Goal: Task Accomplishment & Management: Complete application form

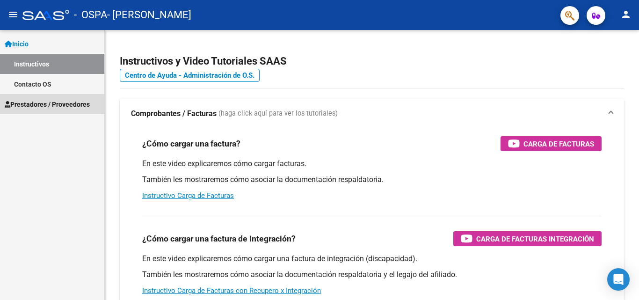
click at [24, 103] on span "Prestadores / Proveedores" at bounding box center [47, 104] width 85 height 10
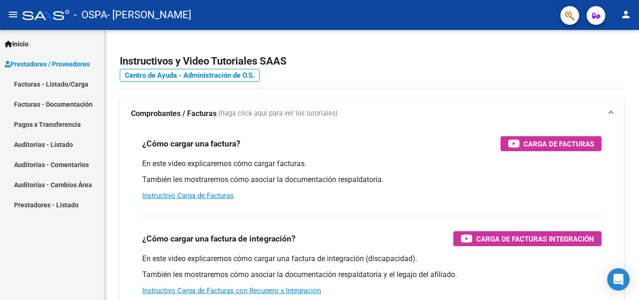
click at [52, 86] on link "Facturas - Listado/Carga" at bounding box center [52, 84] width 104 height 20
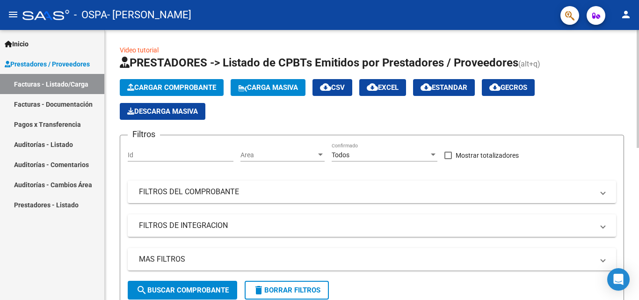
click at [159, 89] on span "Cargar Comprobante" at bounding box center [171, 87] width 89 height 8
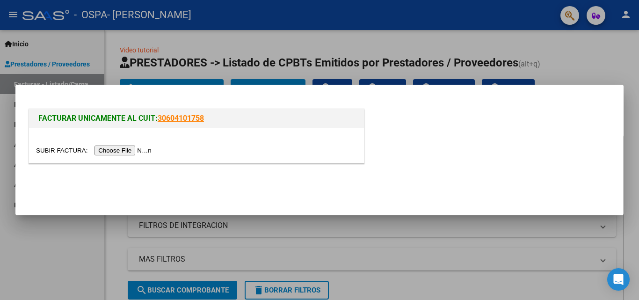
click at [138, 149] on input "file" at bounding box center [95, 150] width 118 height 10
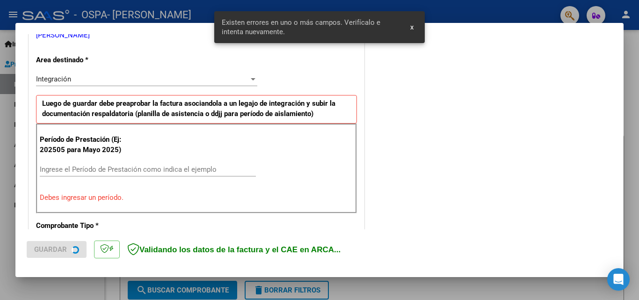
scroll to position [211, 0]
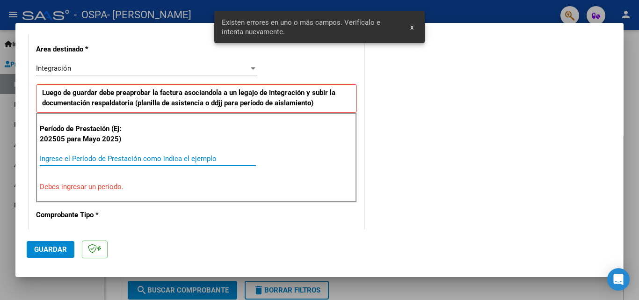
click at [100, 158] on input "Ingrese el Período de Prestación como indica el ejemplo" at bounding box center [148, 158] width 216 height 8
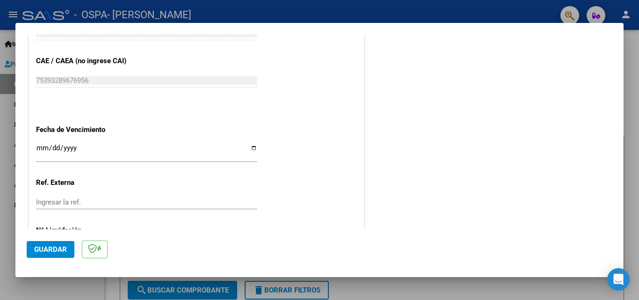
scroll to position [585, 0]
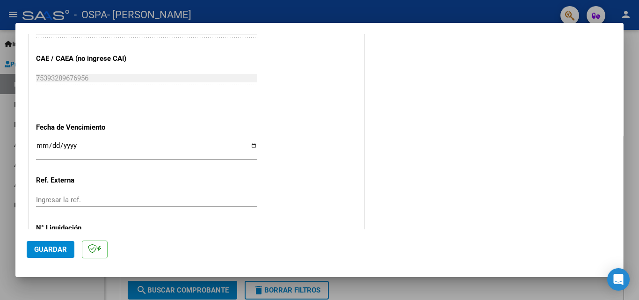
type input "202509"
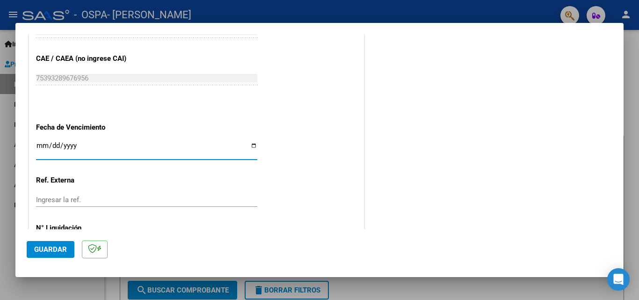
click at [253, 148] on input "Ingresar la fecha" at bounding box center [146, 149] width 221 height 15
type input "[DATE]"
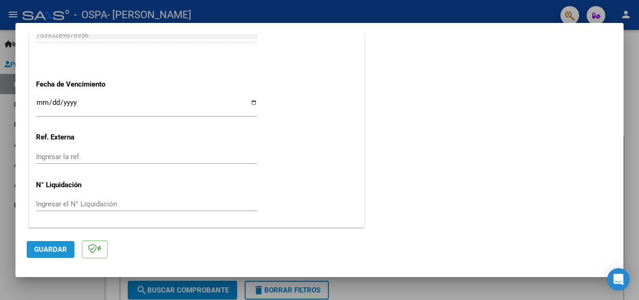
click at [41, 248] on span "Guardar" at bounding box center [50, 249] width 33 height 8
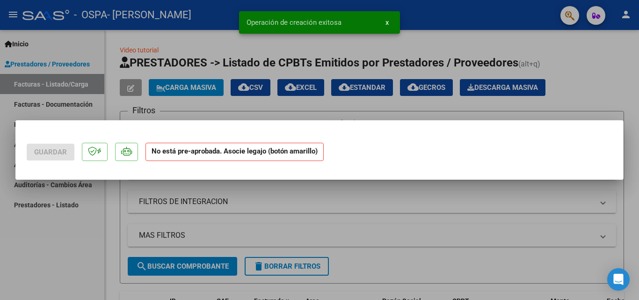
scroll to position [0, 0]
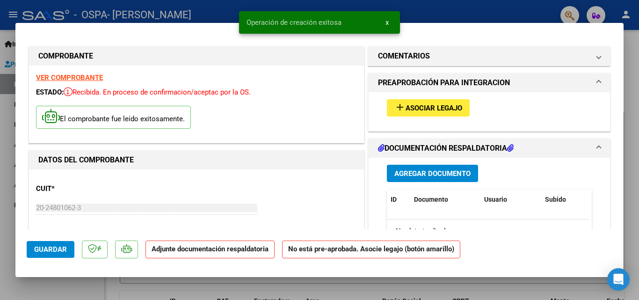
click at [413, 173] on span "Agregar Documento" at bounding box center [432, 173] width 76 height 8
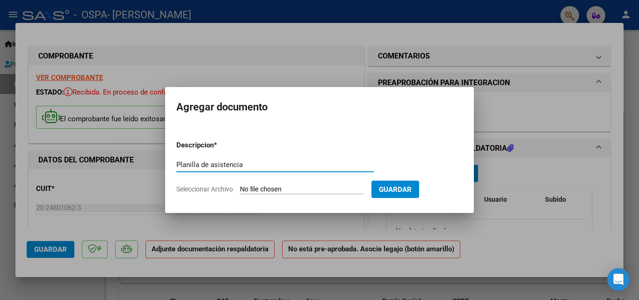
type input "Planilla de asistencia"
click at [276, 194] on form "Descripcion * Planilla de asistencia Escriba aquí una descripcion Seleccionar A…" at bounding box center [319, 167] width 286 height 68
click at [270, 189] on input "Seleccionar Archivo" at bounding box center [302, 189] width 124 height 9
type input "C:\fakepath\[PERSON_NAME] PA [DATE] Escuela Alas .pdf"
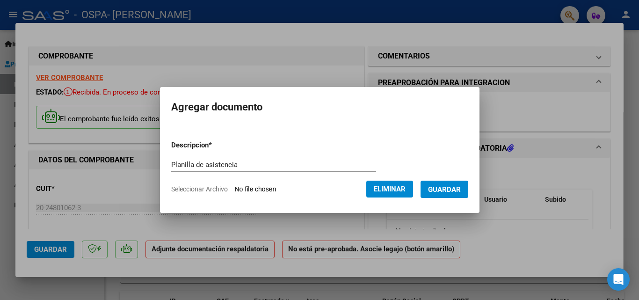
click at [453, 191] on span "Guardar" at bounding box center [444, 189] width 33 height 8
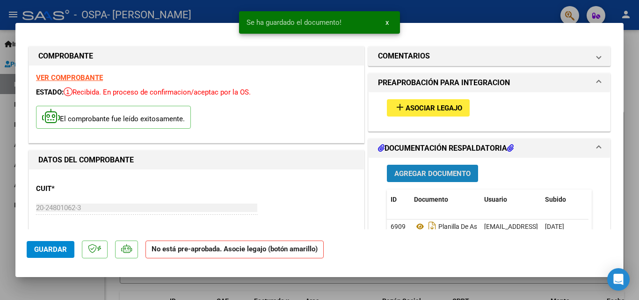
click at [413, 173] on span "Agregar Documento" at bounding box center [432, 173] width 76 height 8
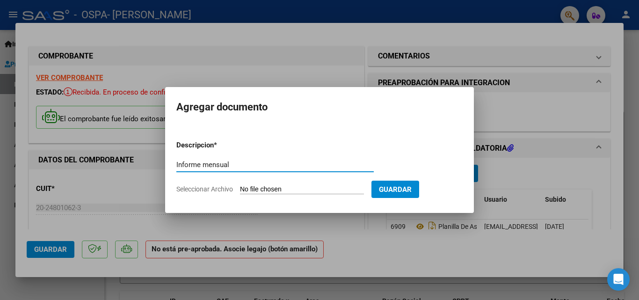
type input "Informe mensual"
click at [323, 189] on input "Seleccionar Archivo" at bounding box center [302, 189] width 124 height 9
type input "C:\fakepath\Larroy [PERSON_NAME] informe mensual Escuela Alas.pdf"
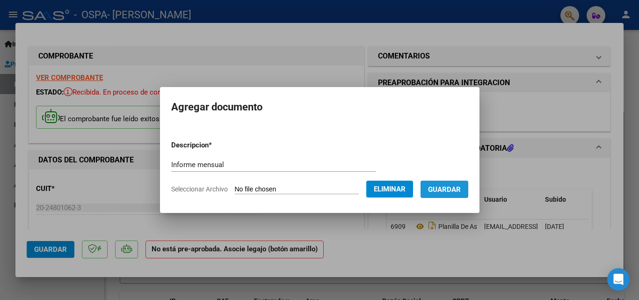
click at [447, 191] on span "Guardar" at bounding box center [444, 189] width 33 height 8
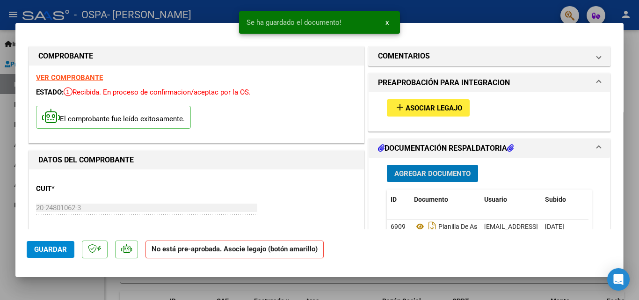
click at [426, 108] on span "Asociar Legajo" at bounding box center [434, 108] width 57 height 8
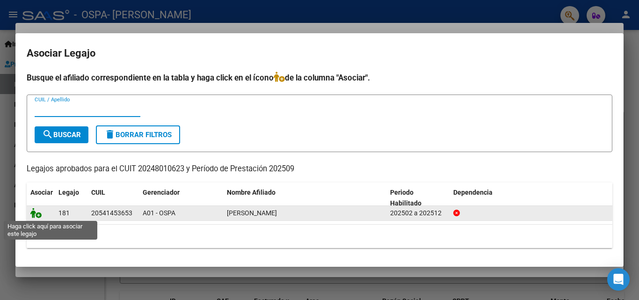
click at [34, 215] on icon at bounding box center [35, 213] width 11 height 10
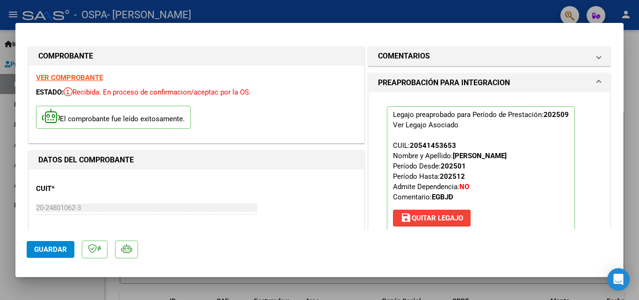
click at [42, 247] on span "Guardar" at bounding box center [50, 249] width 33 height 8
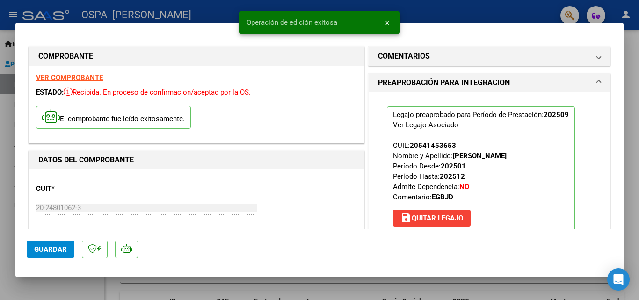
click at [426, 10] on div at bounding box center [319, 150] width 639 height 300
type input "$ 0,00"
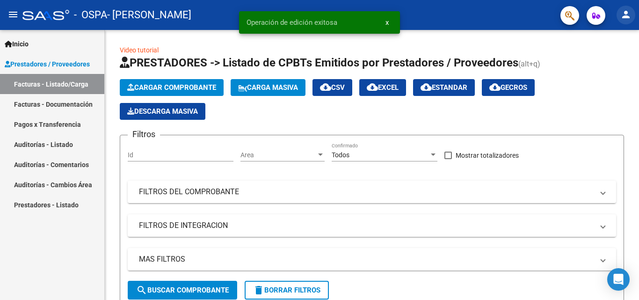
click at [628, 13] on mat-icon "person" at bounding box center [625, 14] width 11 height 11
click at [447, 20] on div at bounding box center [319, 150] width 639 height 300
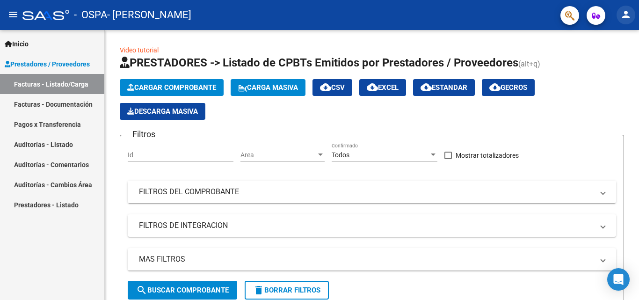
click at [625, 13] on mat-icon "person" at bounding box center [625, 14] width 11 height 11
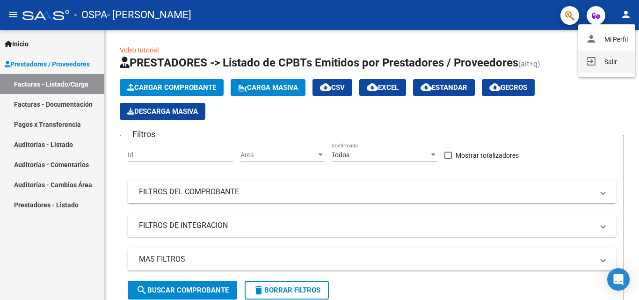
click at [588, 61] on mat-icon "exit_to_app" at bounding box center [591, 61] width 11 height 11
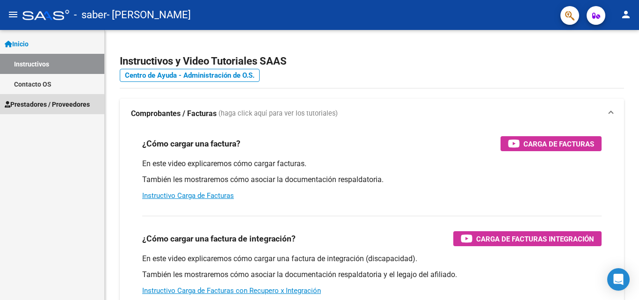
click at [41, 106] on span "Prestadores / Proveedores" at bounding box center [47, 104] width 85 height 10
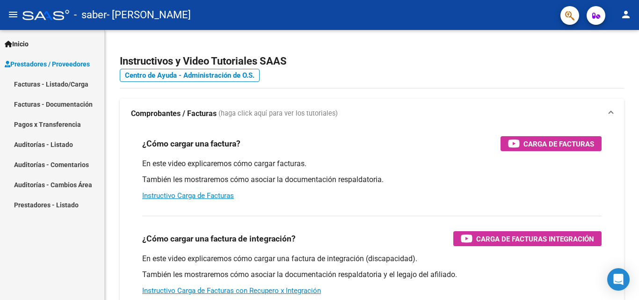
click at [62, 82] on link "Facturas - Listado/Carga" at bounding box center [52, 84] width 104 height 20
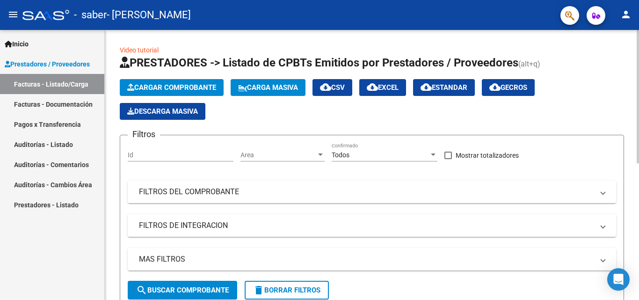
click at [188, 88] on span "Cargar Comprobante" at bounding box center [171, 87] width 89 height 8
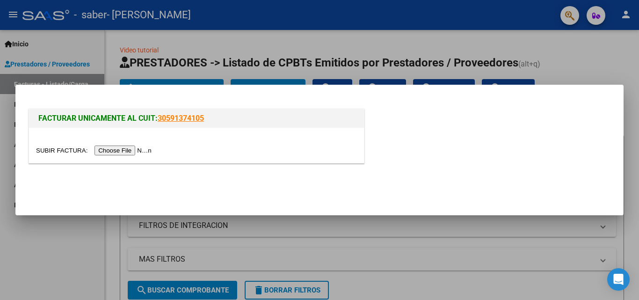
click at [113, 152] on input "file" at bounding box center [95, 150] width 118 height 10
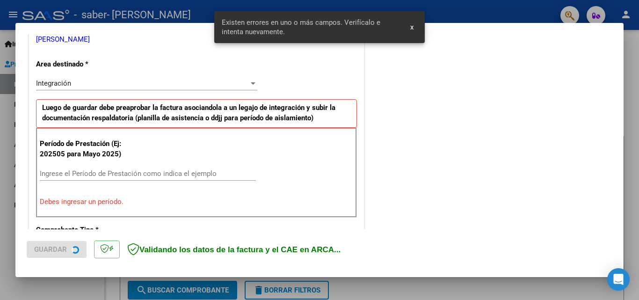
scroll to position [211, 0]
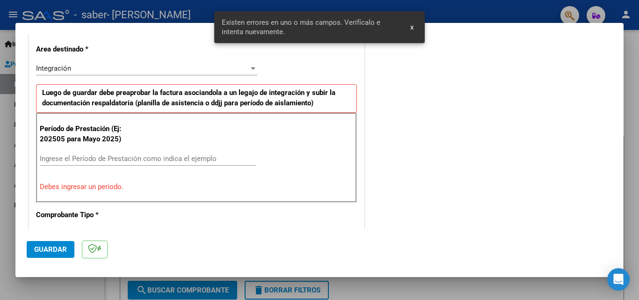
click at [114, 156] on input "Ingrese el Período de Prestación como indica el ejemplo" at bounding box center [148, 158] width 216 height 8
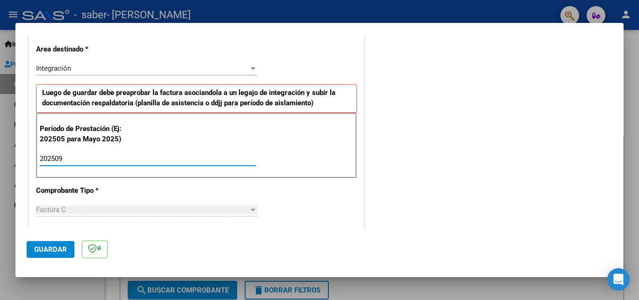
type input "202509"
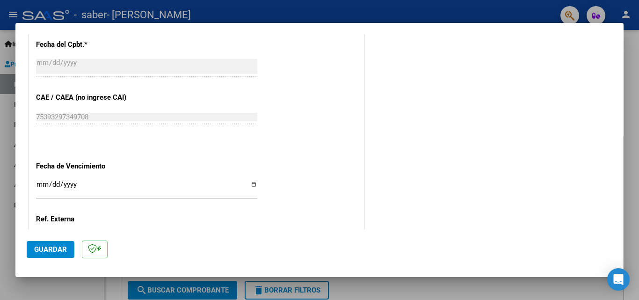
scroll to position [561, 0]
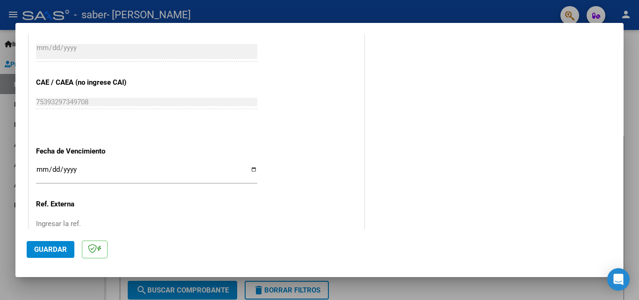
click at [253, 168] on input "Ingresar la fecha" at bounding box center [146, 173] width 221 height 15
type input "[DATE]"
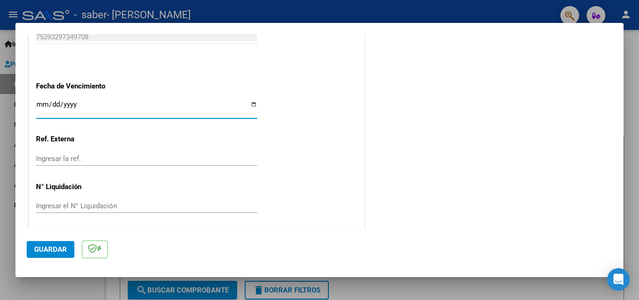
scroll to position [628, 0]
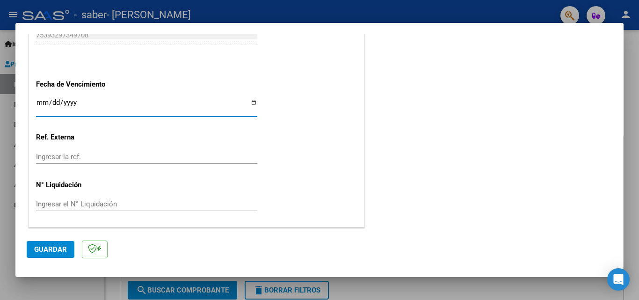
click at [46, 250] on span "Guardar" at bounding box center [50, 249] width 33 height 8
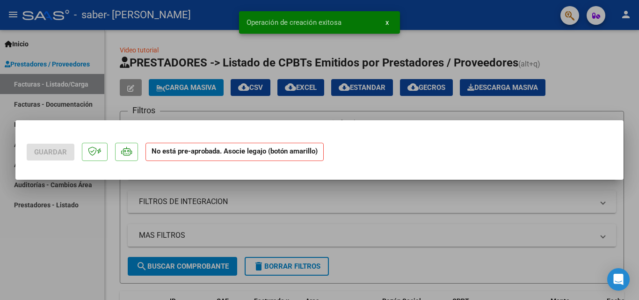
scroll to position [0, 0]
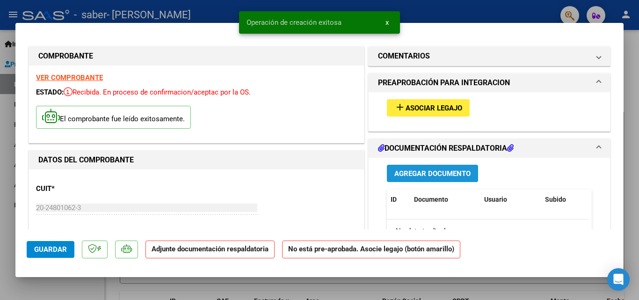
click at [407, 168] on button "Agregar Documento" at bounding box center [432, 173] width 91 height 17
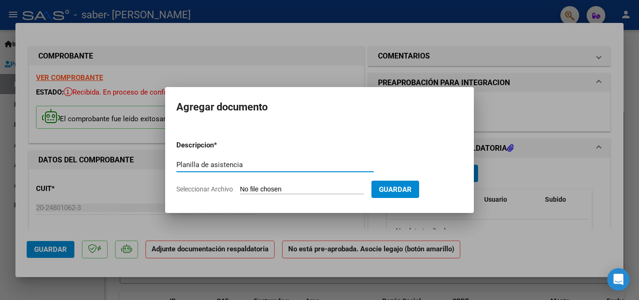
type input "Planilla de asistencia"
click at [288, 186] on input "Seleccionar Archivo" at bounding box center [302, 189] width 124 height 9
type input "C:\fakepath\Roa Maximo PA sep25 Escuela Alas .pdf"
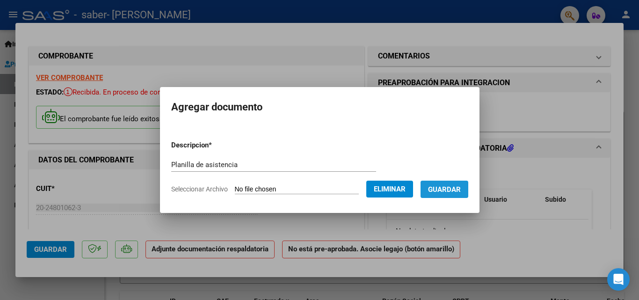
click at [458, 189] on span "Guardar" at bounding box center [444, 189] width 33 height 8
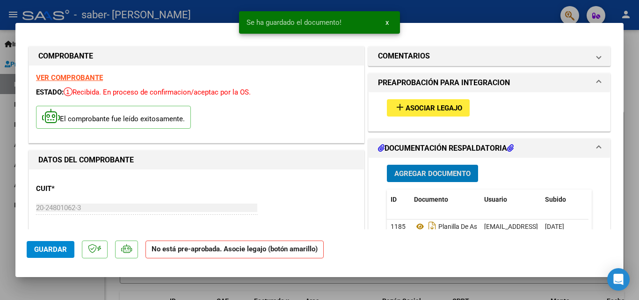
click at [428, 172] on span "Agregar Documento" at bounding box center [432, 173] width 76 height 8
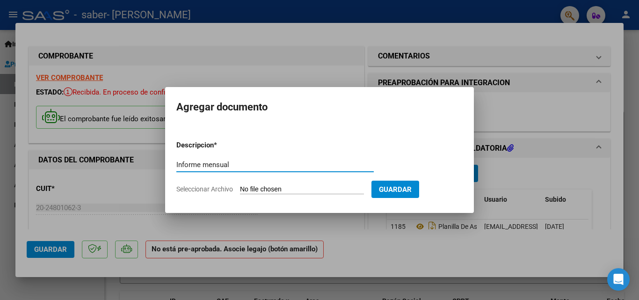
type input "Informe mensual"
click at [260, 187] on input "Seleccionar Archivo" at bounding box center [302, 189] width 124 height 9
type input "C:\fakepath\Roa Maximo informe mensual Escuela Alas.pdf"
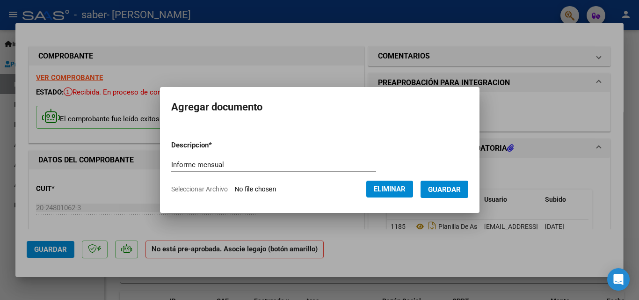
click at [450, 190] on span "Guardar" at bounding box center [444, 189] width 33 height 8
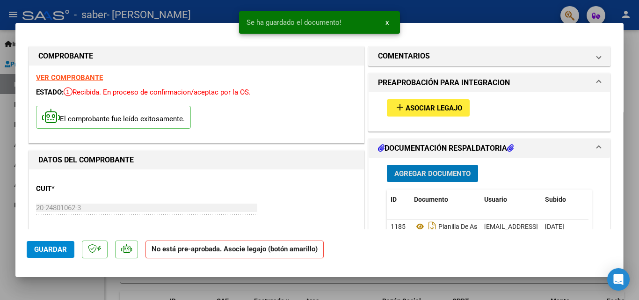
click at [423, 107] on span "Asociar Legajo" at bounding box center [434, 108] width 57 height 8
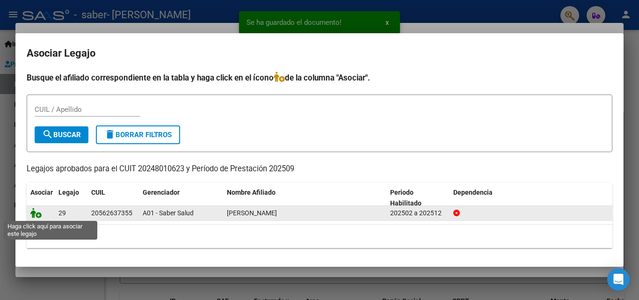
click at [34, 214] on icon at bounding box center [35, 213] width 11 height 10
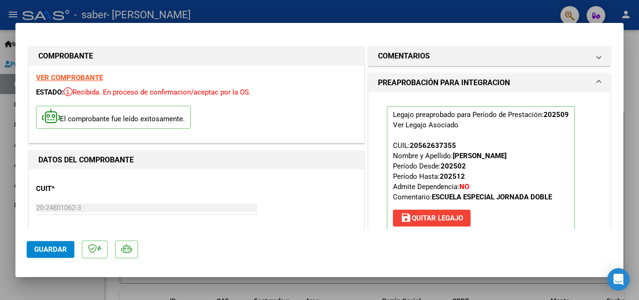
click at [52, 249] on span "Guardar" at bounding box center [50, 249] width 33 height 8
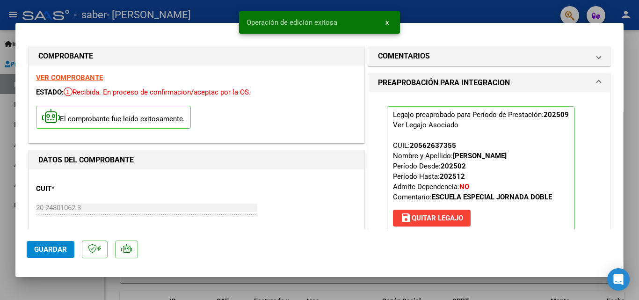
click at [455, 9] on div at bounding box center [319, 150] width 639 height 300
type input "$ 0,00"
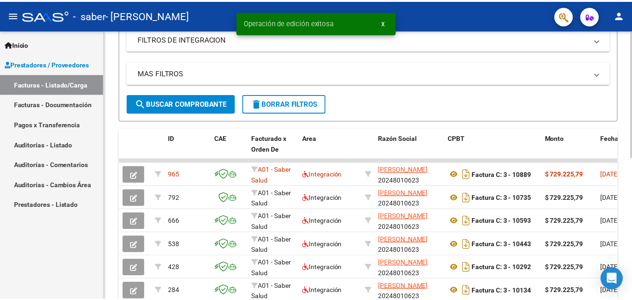
scroll to position [187, 0]
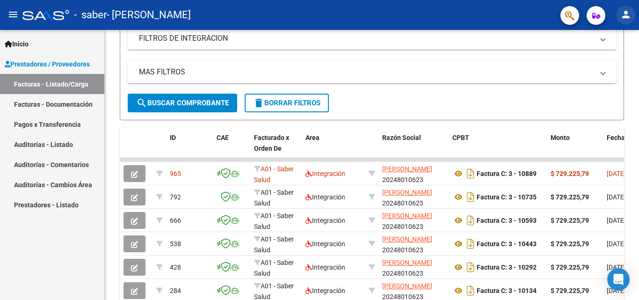
click at [625, 14] on mat-icon "person" at bounding box center [625, 14] width 11 height 11
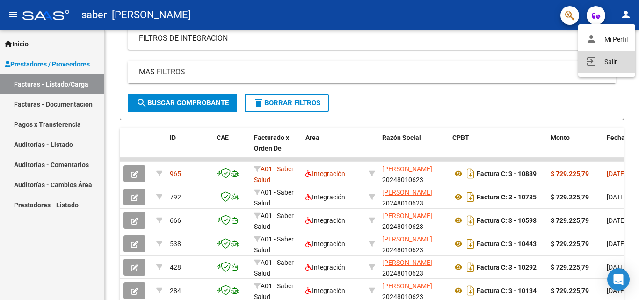
click at [590, 60] on mat-icon "exit_to_app" at bounding box center [591, 61] width 11 height 11
